Goal: Navigation & Orientation: Find specific page/section

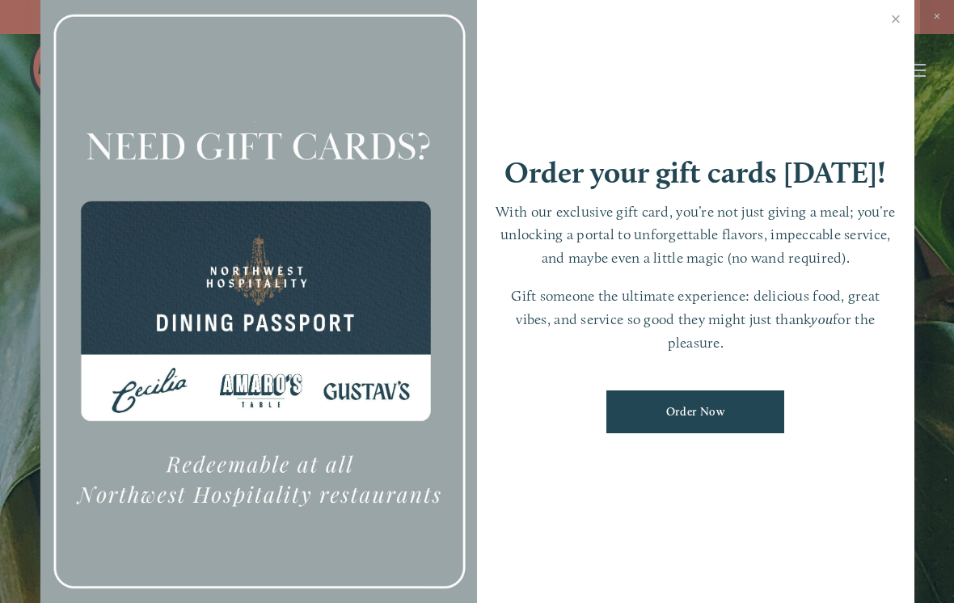
click at [894, 28] on link "Close" at bounding box center [897, 20] width 32 height 45
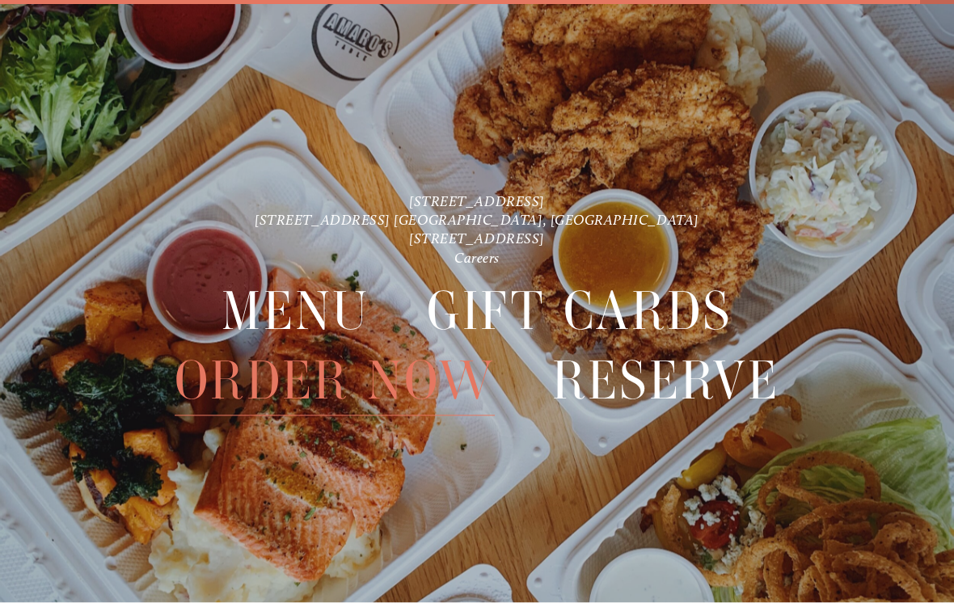
scroll to position [31, 0]
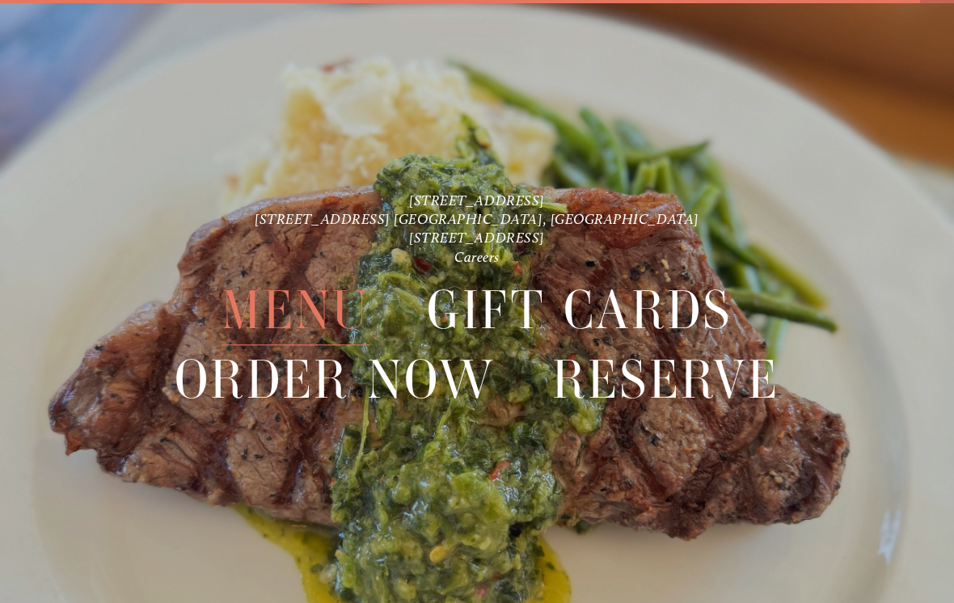
click at [326, 323] on span "Menu" at bounding box center [296, 311] width 148 height 70
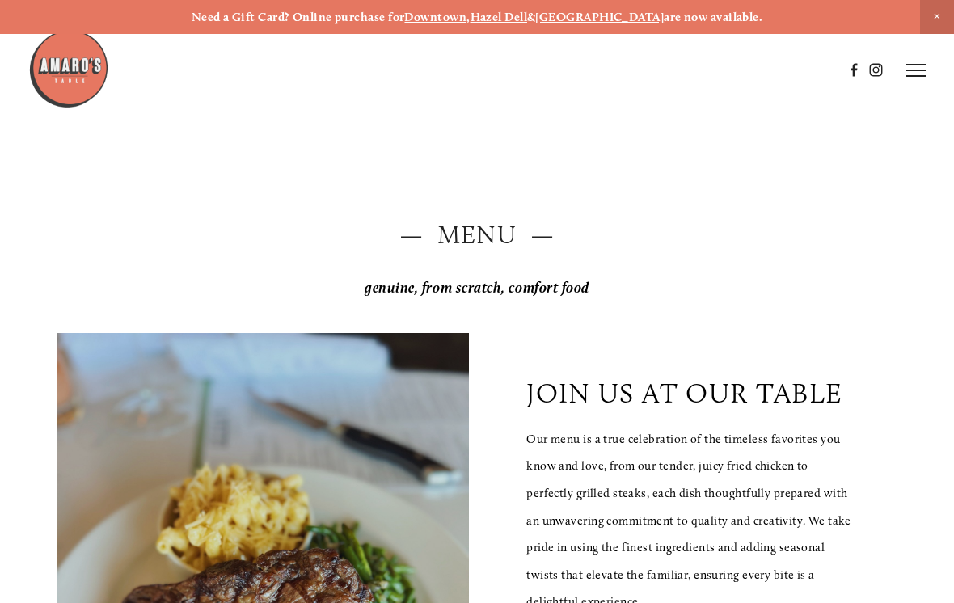
click at [484, 225] on h2 "— Menu —" at bounding box center [477, 236] width 840 height 36
click at [489, 243] on h2 "— Menu —" at bounding box center [477, 236] width 840 height 36
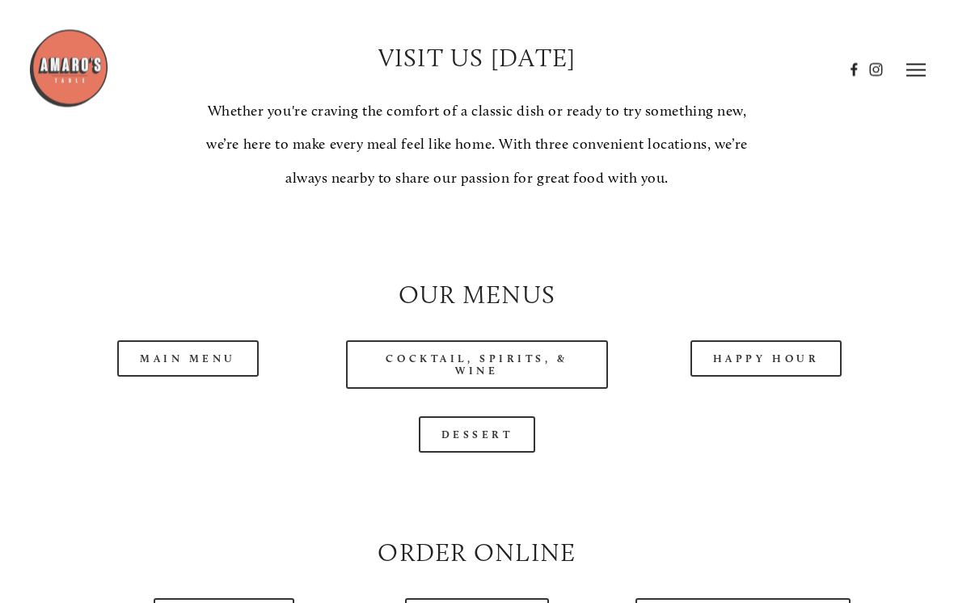
scroll to position [1233, 0]
click at [199, 377] on link "Main Menu" at bounding box center [188, 359] width 142 height 36
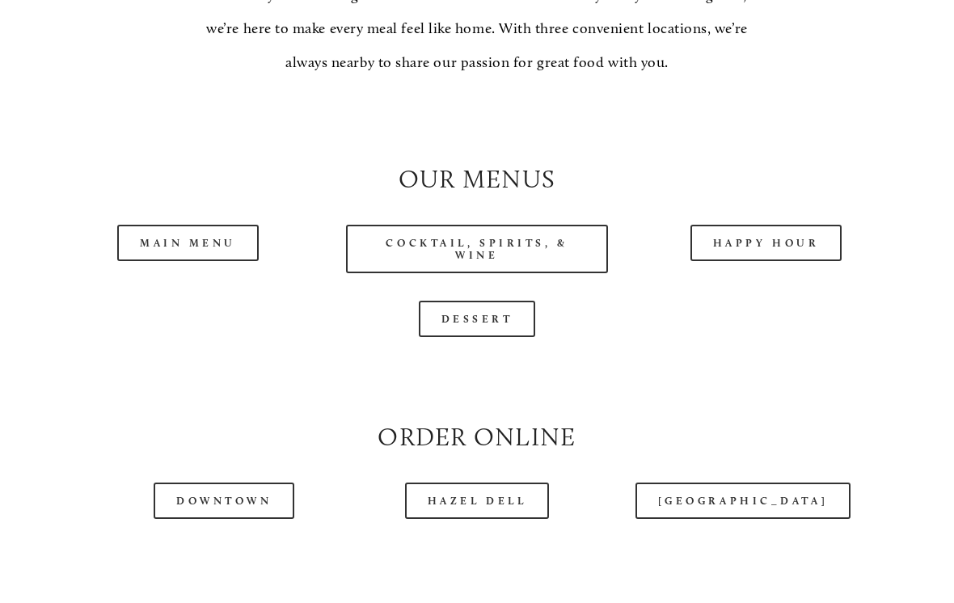
scroll to position [1347, 0]
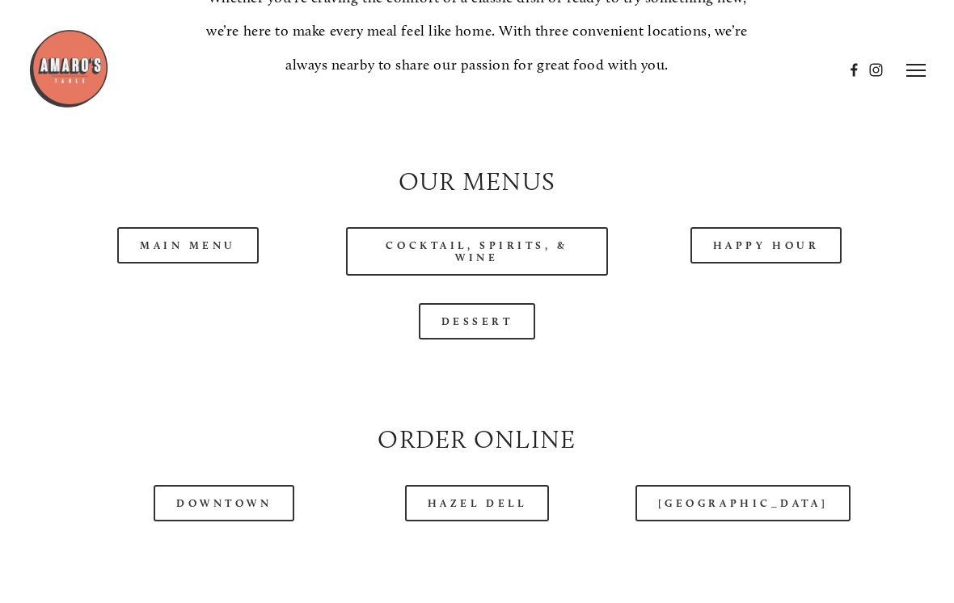
click at [198, 258] on link "Main Menu" at bounding box center [188, 245] width 142 height 36
